Goal: Find specific page/section: Find specific page/section

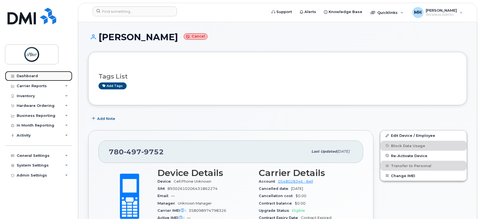
click at [22, 74] on div "Dashboard" at bounding box center [27, 76] width 21 height 4
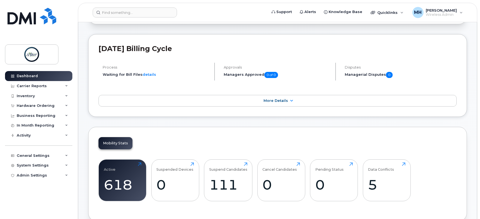
scroll to position [56, 0]
